Goal: Navigation & Orientation: Find specific page/section

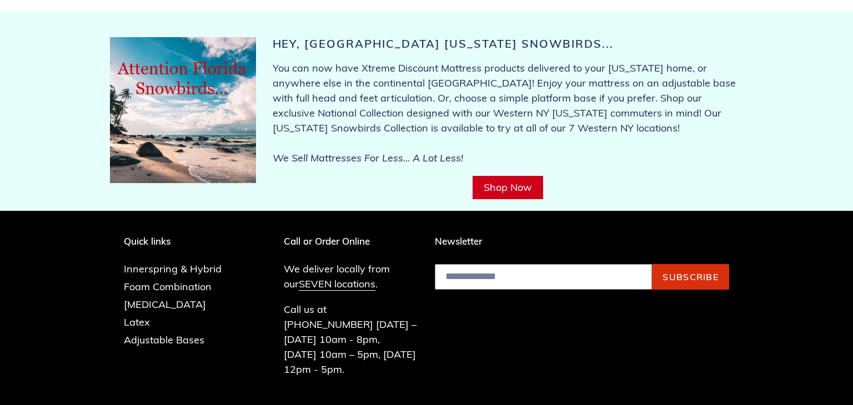
scroll to position [4397, 0]
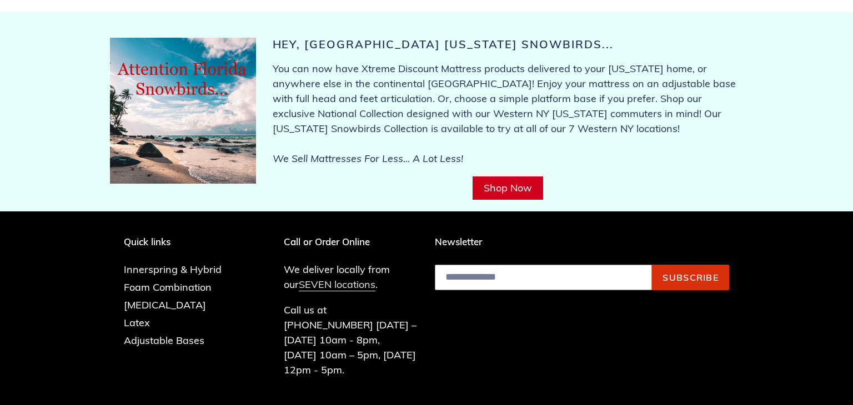
click at [316, 278] on link "SEVEN locations" at bounding box center [337, 284] width 77 height 13
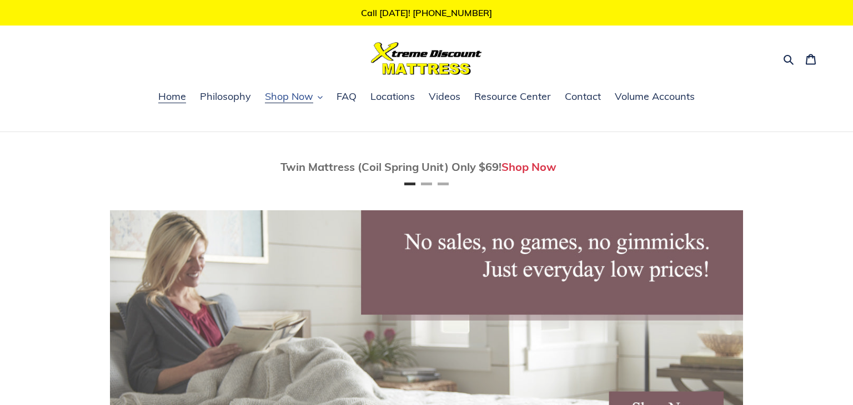
click at [292, 99] on span "Shop Now" at bounding box center [289, 96] width 48 height 13
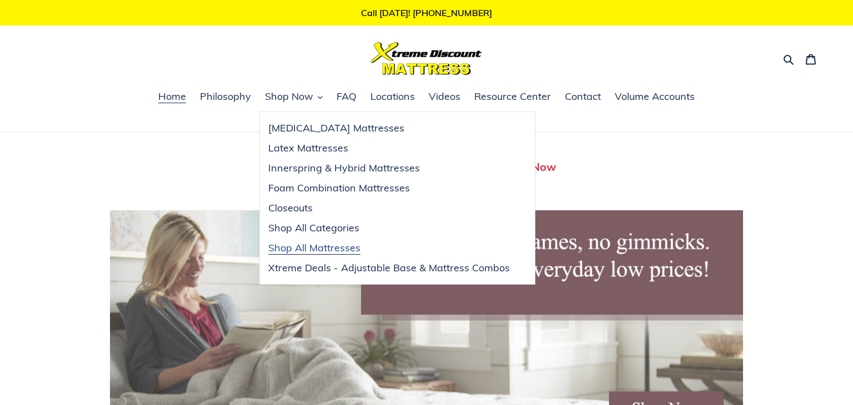
click at [334, 252] on span "Shop All Mattresses" at bounding box center [314, 248] width 92 height 13
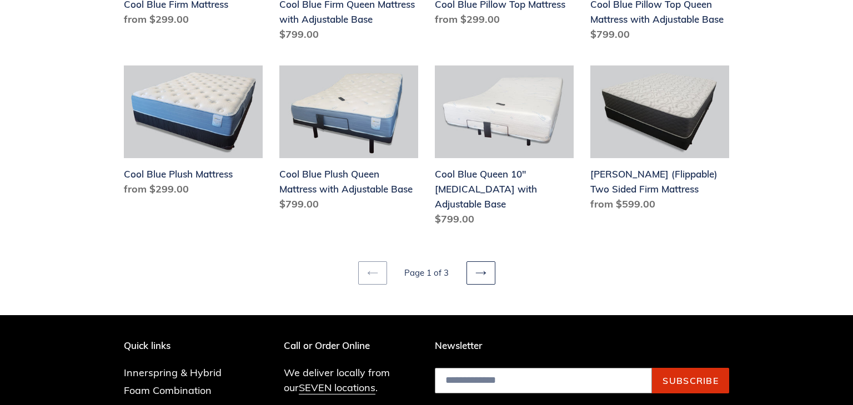
scroll to position [1434, 0]
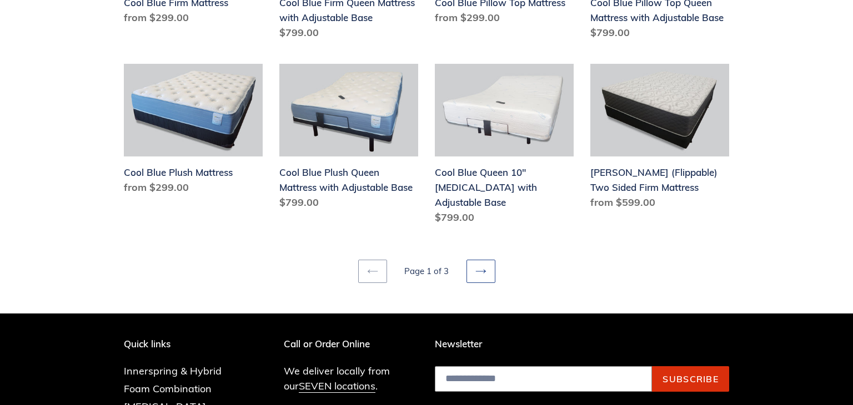
click at [483, 266] on icon at bounding box center [480, 271] width 11 height 11
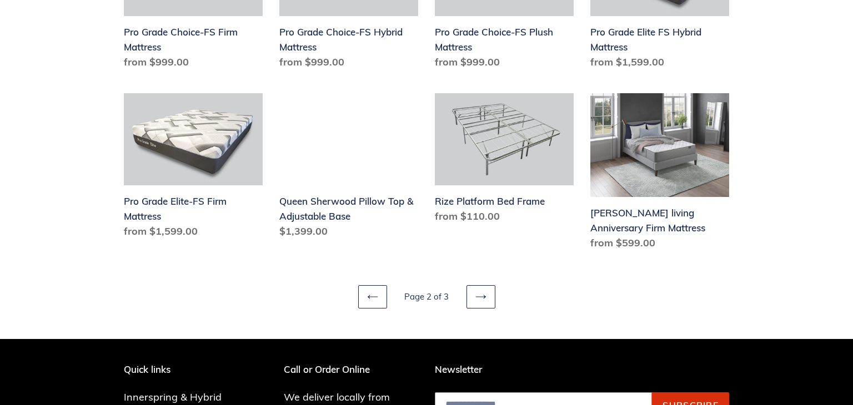
scroll to position [1416, 0]
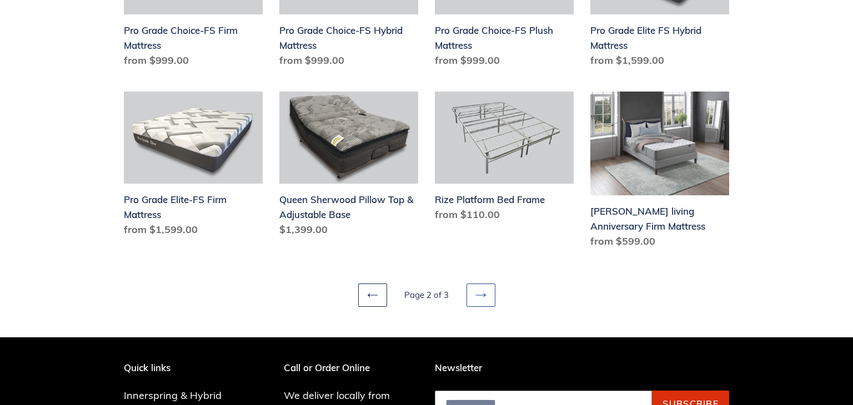
click at [477, 296] on icon at bounding box center [480, 295] width 11 height 11
